Goal: Task Accomplishment & Management: Manage account settings

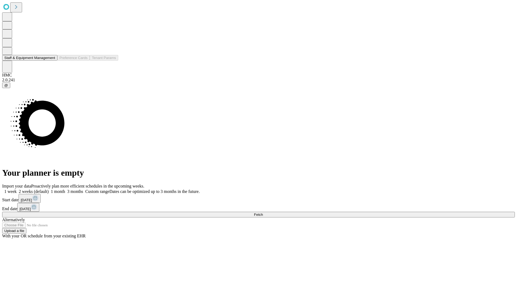
click at [51, 61] on button "Staff & Equipment Management" at bounding box center [29, 58] width 55 height 6
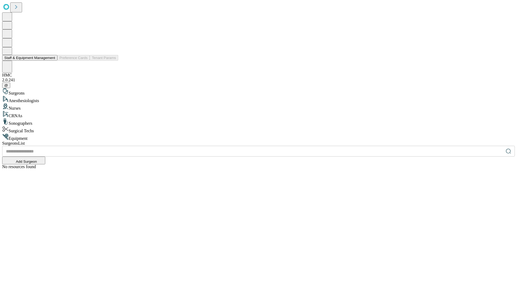
click at [51, 61] on button "Staff & Equipment Management" at bounding box center [29, 58] width 55 height 6
